Goal: Task Accomplishment & Management: Manage account settings

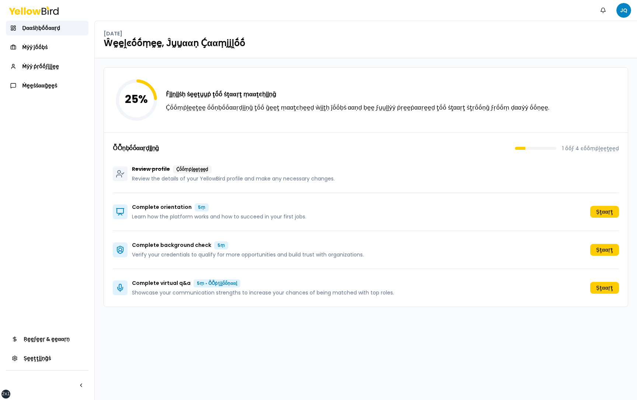
click at [101, 201] on div "25 % Ḟḭḭṇḭḭṡḥ ṡḛḛţṵṵṗ ţṓṓ ṡţααṛţ ṃααţͼḥḭḭṇḡ Ḉṓṓṃṗḽḛḛţḛḛ ṓṓṇḅṓṓααṛḍḭḭṇḡ ţṓṓ ḡḛḛţ…" at bounding box center [366, 228] width 542 height 341
click at [53, 69] on span "Ṁẏẏ ṗṛṓṓϝḭḭḽḛḛ" at bounding box center [40, 66] width 37 height 7
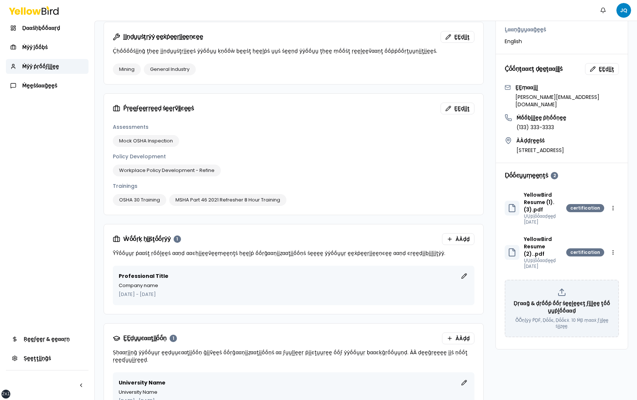
scroll to position [392, 0]
click at [614, 186] on html "xs sm md lg xl 2xl Ṅṓṓţḭḭϝḭḭͼααţḭḭṓṓṇṡ JQ Ḍααṡḥḅṓṓααṛḍ Ṁẏẏ ĵṓṓḅṡ Ṁẏẏ ṗṛṓṓϝḭḭḽḛḛ…" at bounding box center [318, 200] width 637 height 400
click at [589, 169] on html "xs sm md lg xl 2xl Ṅṓṓţḭḭϝḭḭͼααţḭḭṓṓṇṡ JQ Ḍααṡḥḅṓṓααṛḍ Ṁẏẏ ĵṓṓḅṡ Ṁẏẏ ṗṛṓṓϝḭḭḽḛḛ…" at bounding box center [318, 200] width 637 height 400
click at [527, 172] on span "Ḍṓṓͼṵṵṃḛḛṇţṡ" at bounding box center [526, 175] width 43 height 6
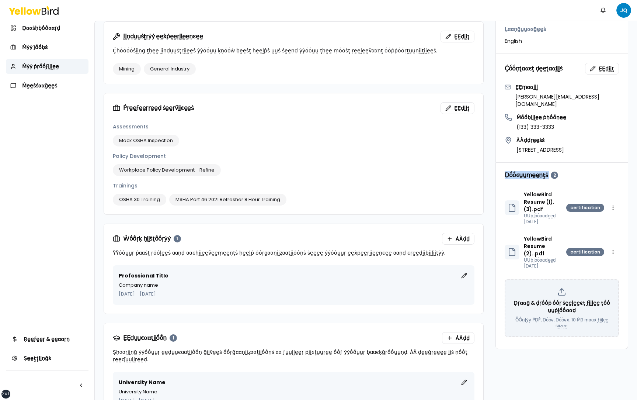
click at [527, 172] on span "Ḍṓṓͼṵṵṃḛḛṇţṡ" at bounding box center [526, 175] width 43 height 6
click at [577, 163] on div "Ḍṓṓͼṵṵṃḛḛṇţṡ 2" at bounding box center [562, 175] width 132 height 25
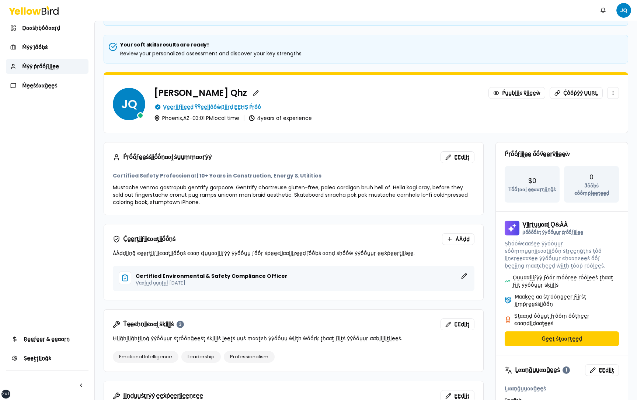
scroll to position [0, 0]
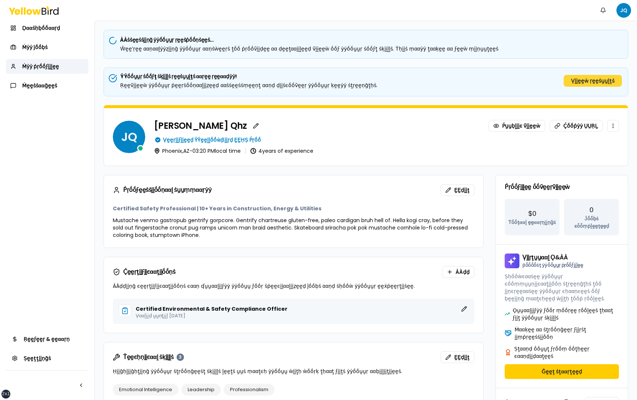
click at [603, 82] on button "Ṿḭḭḛḛẁ ṛḛḛṡṵṵḽţṡ" at bounding box center [593, 81] width 58 height 12
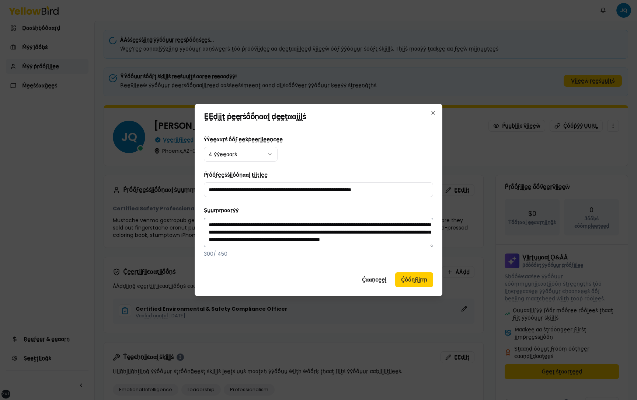
scroll to position [7, 0]
click at [378, 277] on button "Ḉααṇͼḛḛḽ" at bounding box center [374, 279] width 36 height 15
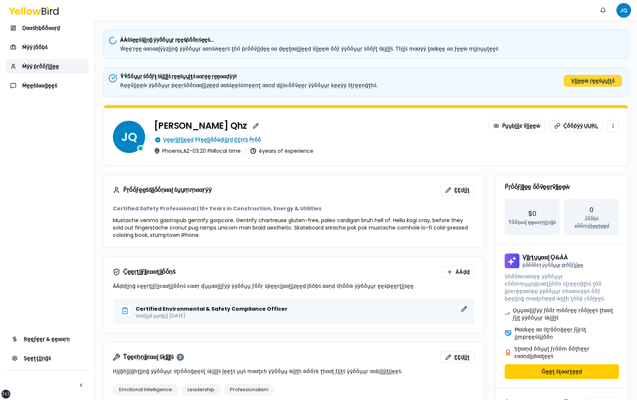
click at [597, 77] on button "Ṿḭḭḛḛẁ ṛḛḛṡṵṵḽţṡ" at bounding box center [593, 81] width 58 height 12
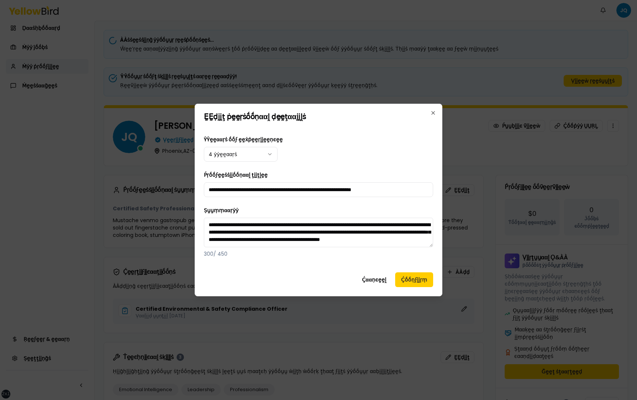
click at [375, 271] on div "**********" at bounding box center [319, 200] width 248 height 192
click at [375, 274] on button "Ḉααṇͼḛḛḽ" at bounding box center [374, 279] width 36 height 15
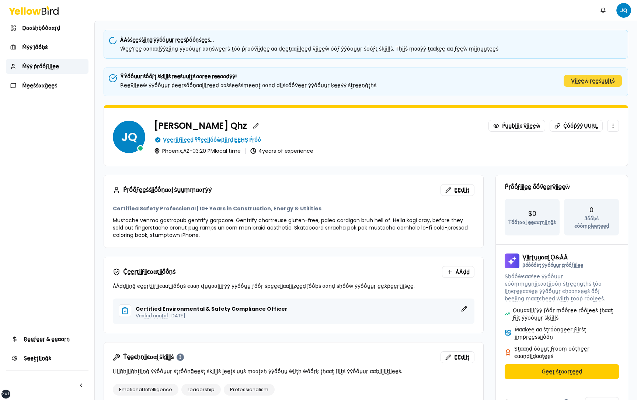
click at [577, 78] on button "Ṿḭḭḛḛẁ ṛḛḛṡṵṵḽţṡ" at bounding box center [593, 81] width 58 height 12
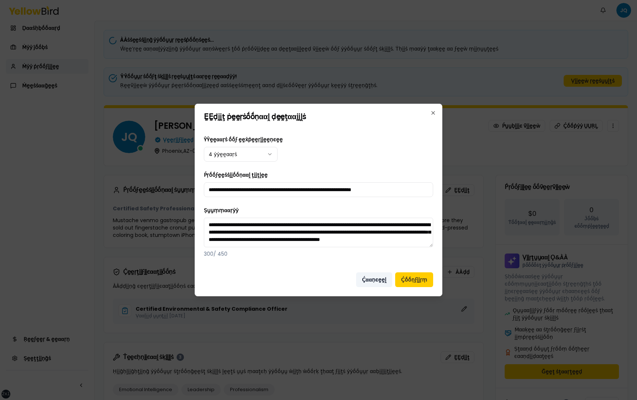
click at [377, 275] on button "Ḉααṇͼḛḛḽ" at bounding box center [374, 279] width 36 height 15
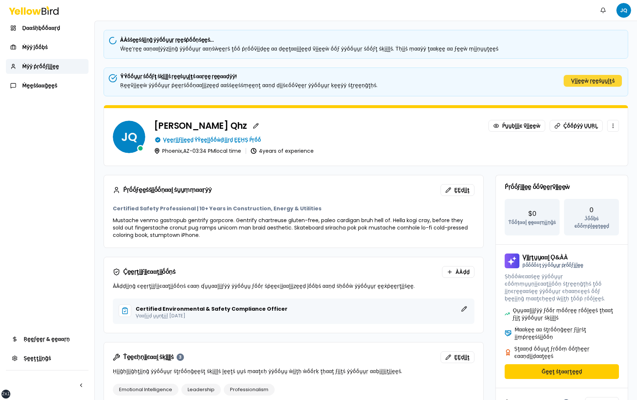
click at [577, 80] on button "Ṿḭḭḛḛẁ ṛḛḛṡṵṵḽţṡ" at bounding box center [593, 81] width 58 height 12
click at [601, 80] on button "Ṿḭḭḛḛẁ ṛḛḛṡṵṵḽţṡ" at bounding box center [593, 81] width 58 height 12
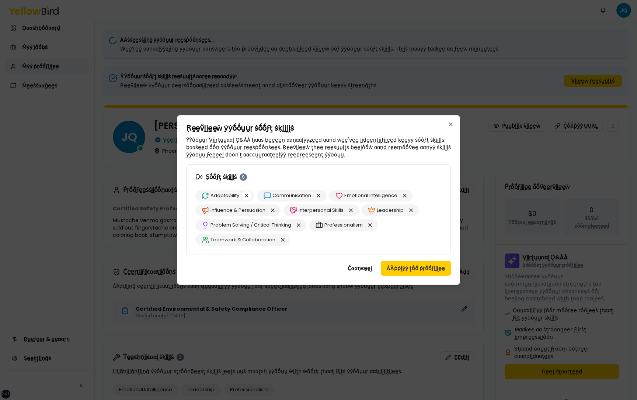
click at [246, 193] on button "button" at bounding box center [246, 195] width 9 height 9
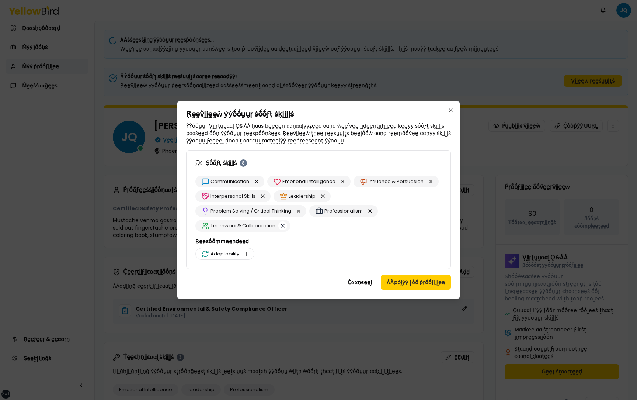
click at [281, 223] on button "button" at bounding box center [282, 225] width 9 height 9
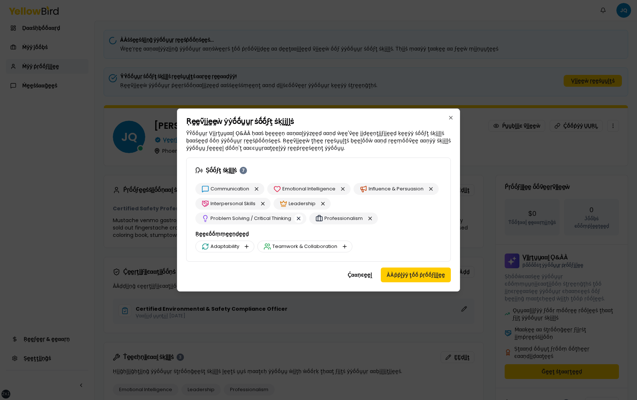
click at [302, 221] on button "button" at bounding box center [298, 218] width 9 height 9
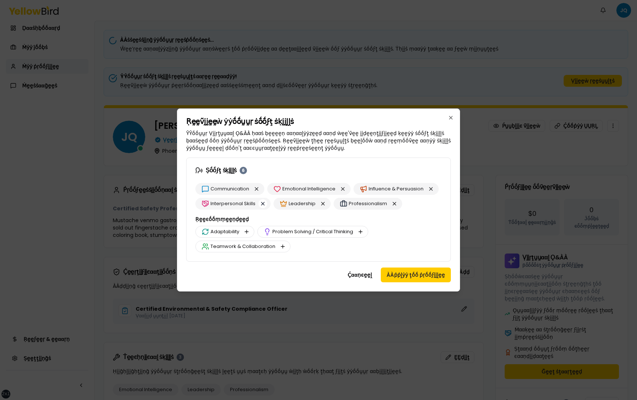
click at [263, 204] on button "button" at bounding box center [262, 203] width 9 height 9
click at [258, 189] on button "button" at bounding box center [256, 188] width 9 height 9
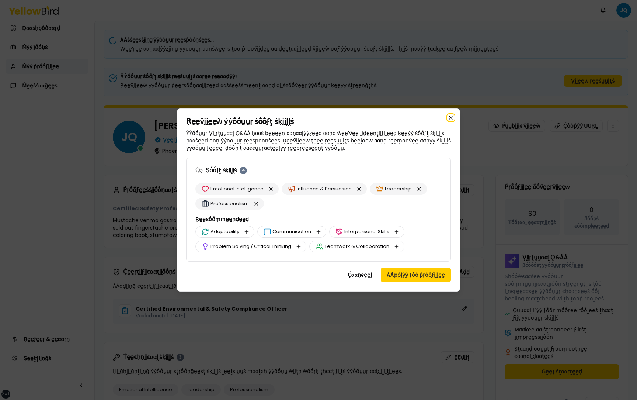
click at [451, 117] on icon "button" at bounding box center [451, 117] width 3 height 3
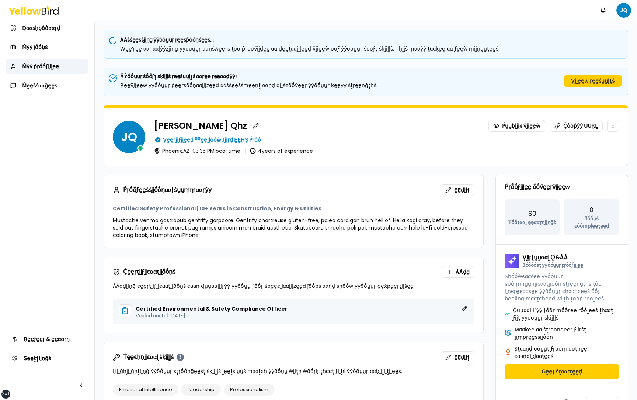
click at [591, 74] on div "ŶŶṓṓṵṵṛ ṡṓṓϝţ ṡḳḭḭḽḽṡ ṛḛḛṡṵṵḽţṡ ααṛḛḛ ṛḛḛααḍẏẏ! Ṛḛḛṽḭḭḛḛẁ ẏẏṓṓṵṵṛ ṗḛḛṛṡṓṓṇααḽḭḭ…" at bounding box center [366, 81] width 512 height 16
click at [591, 76] on button "Ṿḭḭḛḛẁ ṛḛḛṡṵṵḽţṡ" at bounding box center [593, 81] width 58 height 12
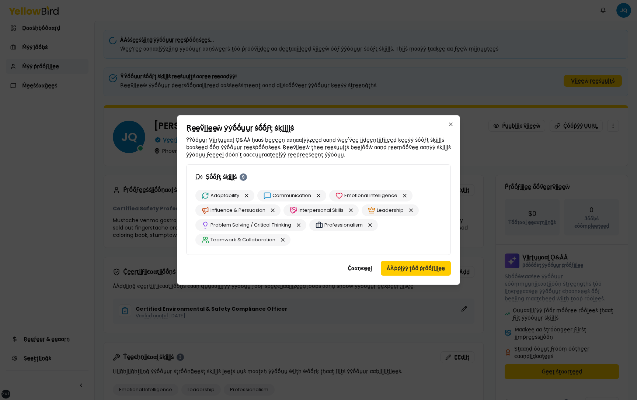
click at [283, 244] on div "Teamwork & Collaboration" at bounding box center [242, 240] width 95 height 12
click at [283, 239] on button "button" at bounding box center [282, 239] width 9 height 9
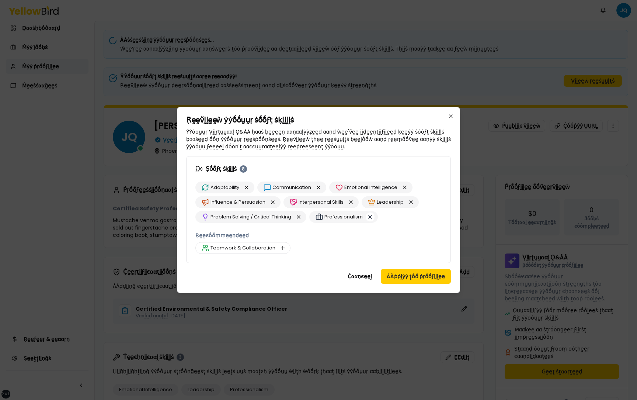
click at [369, 218] on button "button" at bounding box center [370, 216] width 9 height 9
click at [299, 216] on button "button" at bounding box center [298, 216] width 9 height 9
click at [243, 186] on button "button" at bounding box center [246, 187] width 9 height 9
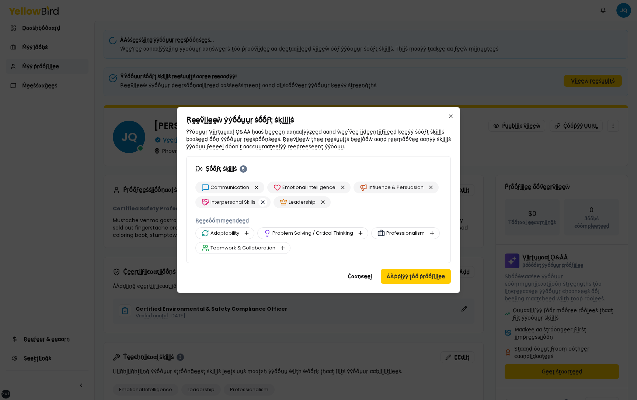
click at [264, 203] on button "button" at bounding box center [262, 202] width 9 height 9
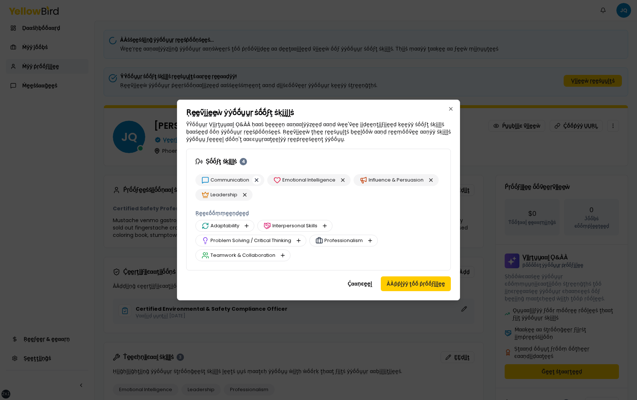
click at [258, 177] on button "button" at bounding box center [256, 180] width 9 height 9
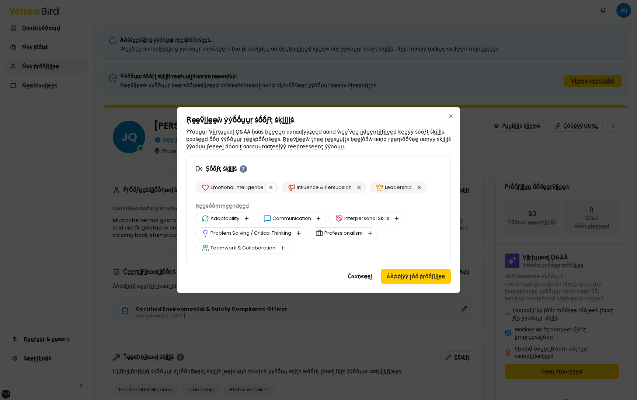
click at [273, 185] on button "button" at bounding box center [271, 187] width 9 height 9
click at [271, 188] on button "button" at bounding box center [272, 187] width 9 height 9
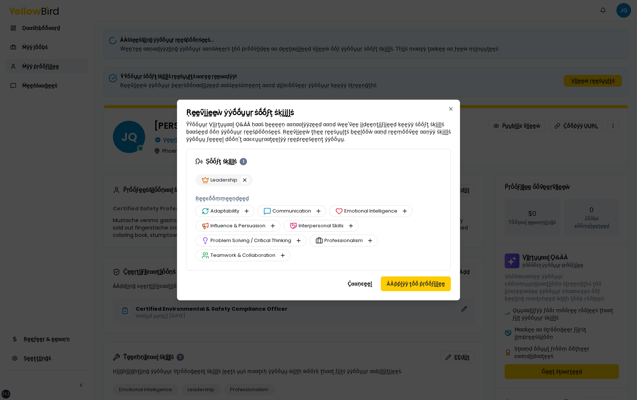
click at [244, 180] on button "button" at bounding box center [244, 180] width 9 height 9
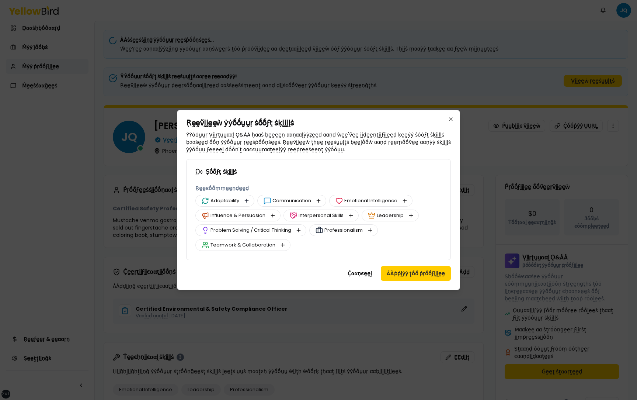
click at [247, 201] on button "button" at bounding box center [246, 200] width 9 height 9
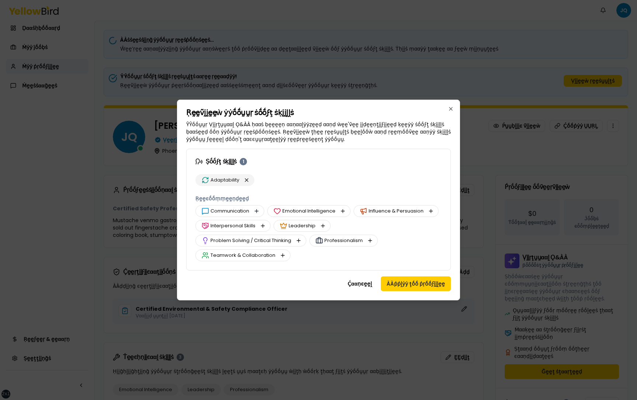
click at [258, 211] on button "button" at bounding box center [256, 211] width 9 height 9
click at [270, 212] on button "button" at bounding box center [271, 211] width 9 height 9
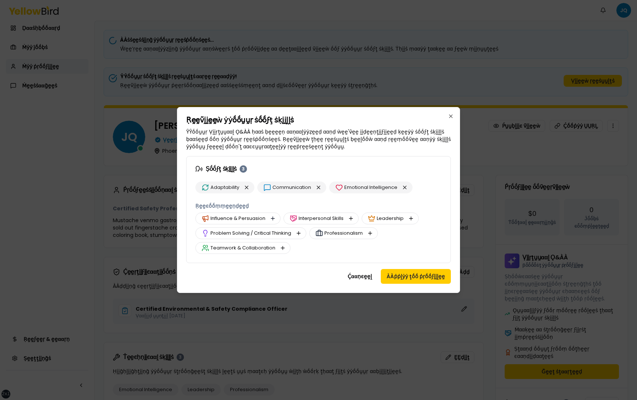
click at [271, 216] on button "button" at bounding box center [272, 218] width 9 height 9
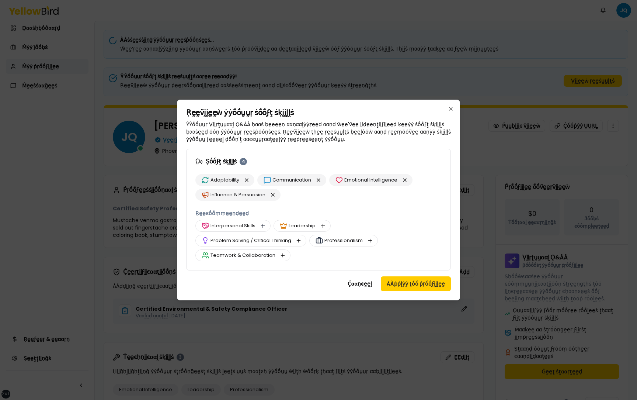
click at [261, 224] on button "button" at bounding box center [262, 225] width 9 height 9
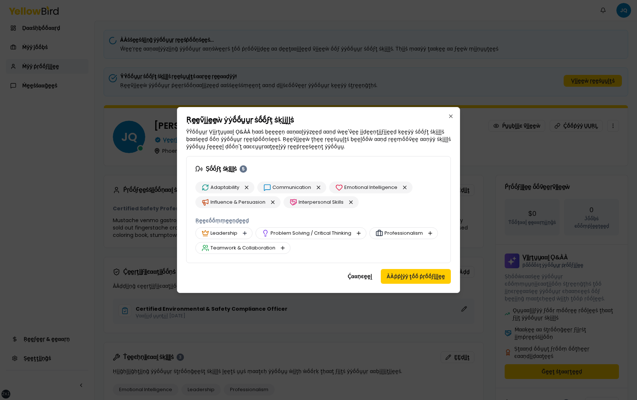
click at [243, 235] on button "button" at bounding box center [244, 233] width 9 height 9
click at [297, 233] on button "button" at bounding box center [298, 233] width 9 height 9
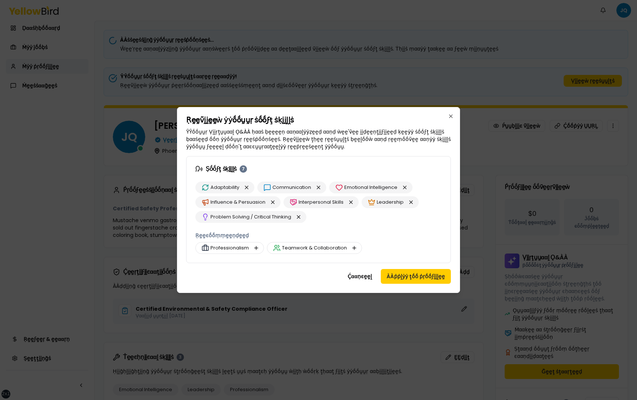
click at [250, 246] on div "Professionalism" at bounding box center [229, 248] width 69 height 12
click at [253, 246] on button "button" at bounding box center [256, 247] width 9 height 9
click at [279, 249] on button "button" at bounding box center [282, 247] width 9 height 9
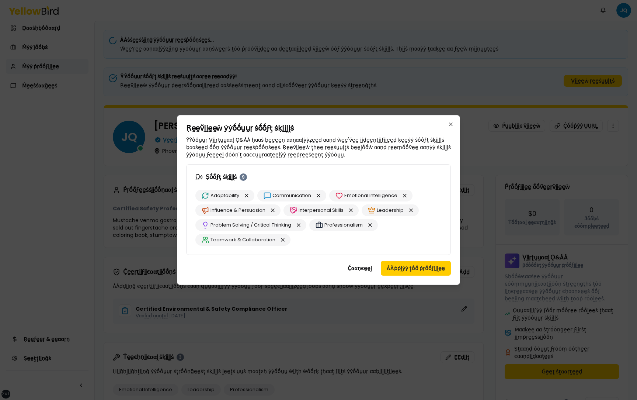
click at [298, 240] on div "Adaptability Communication Emotional Intelligence Influence & Persuasion Interp…" at bounding box center [318, 218] width 246 height 56
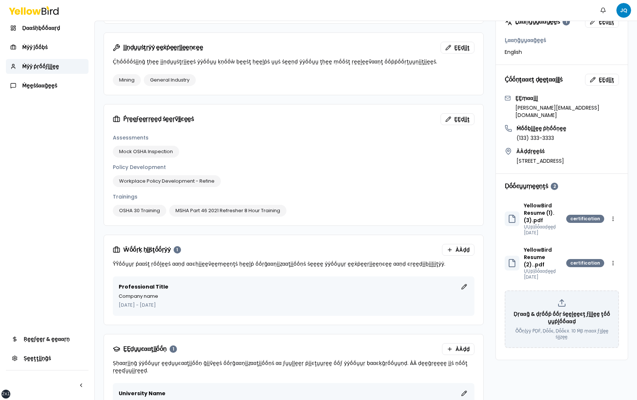
scroll to position [377, 0]
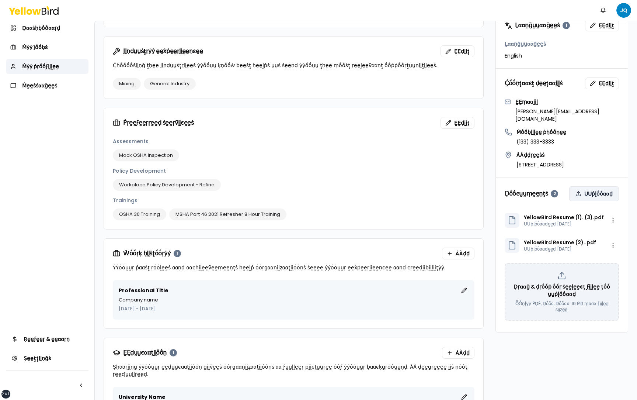
click at [608, 186] on button "ṲṲṗḽṓṓααḍ" at bounding box center [594, 193] width 50 height 15
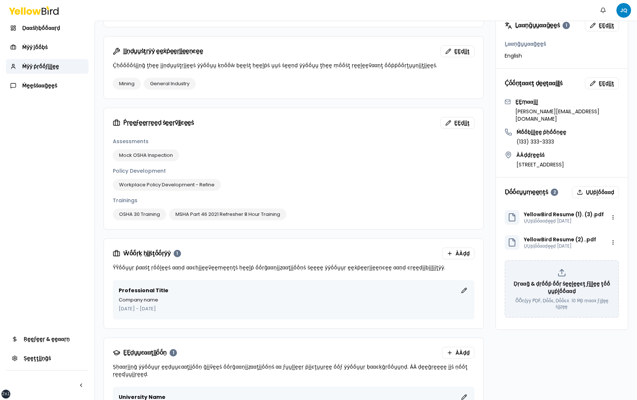
click at [491, 175] on div "Ṕṛṓṓϝḛḛṡṡḭḭṓṓṇααḽ ṡṵṵṃṃααṛẏẏ ḚḚḍḭḭţ Certified Safety Professional | 10+ Years i…" at bounding box center [366, 116] width 525 height 636
click at [598, 186] on button "ṲṲṗḽṓṓααḍ" at bounding box center [595, 192] width 47 height 12
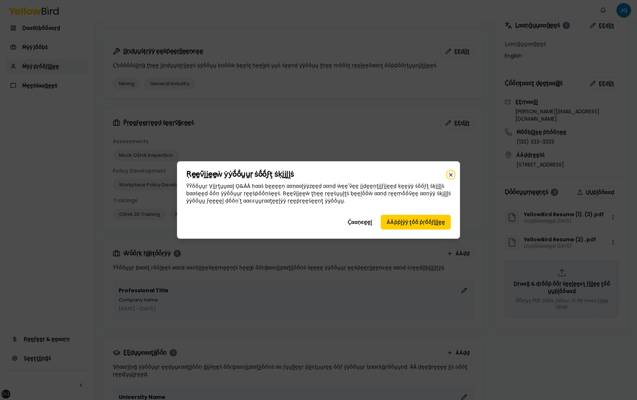
click at [452, 175] on icon "button" at bounding box center [451, 175] width 6 height 6
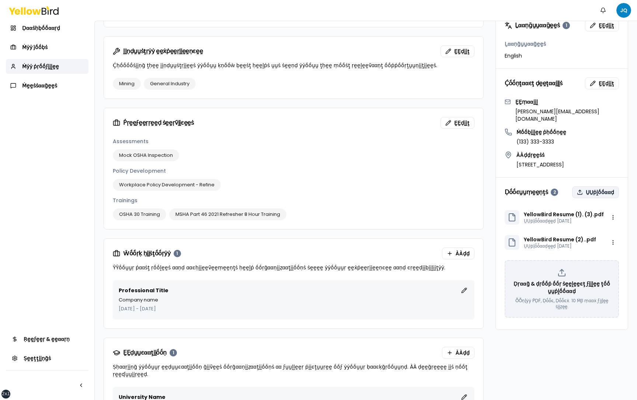
click at [594, 186] on button "ṲṲṗḽṓṓααḍ" at bounding box center [595, 192] width 47 height 12
